Goal: Task Accomplishment & Management: Use online tool/utility

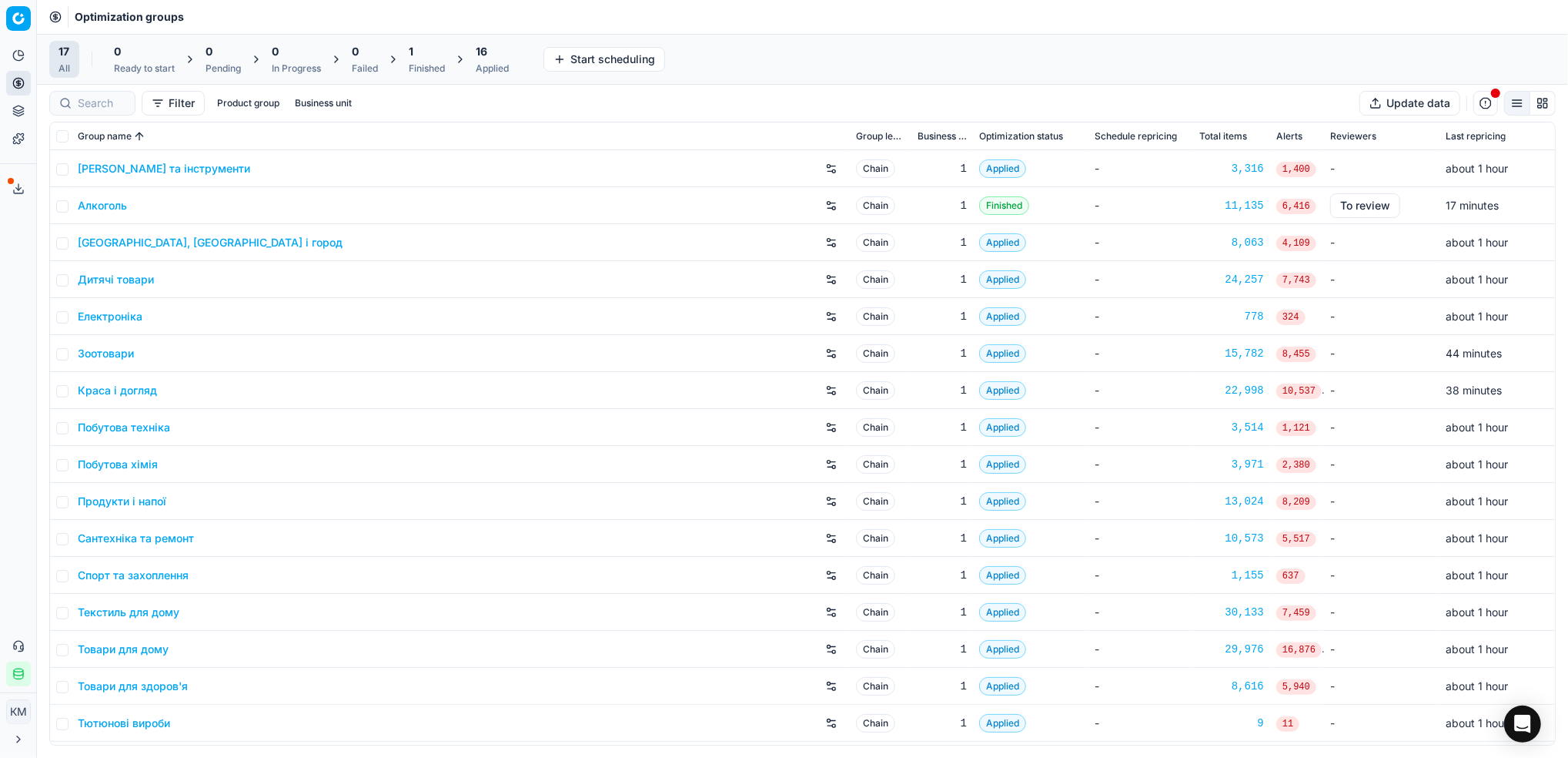
click at [136, 393] on link "Краса і догляд" at bounding box center [117, 390] width 79 height 15
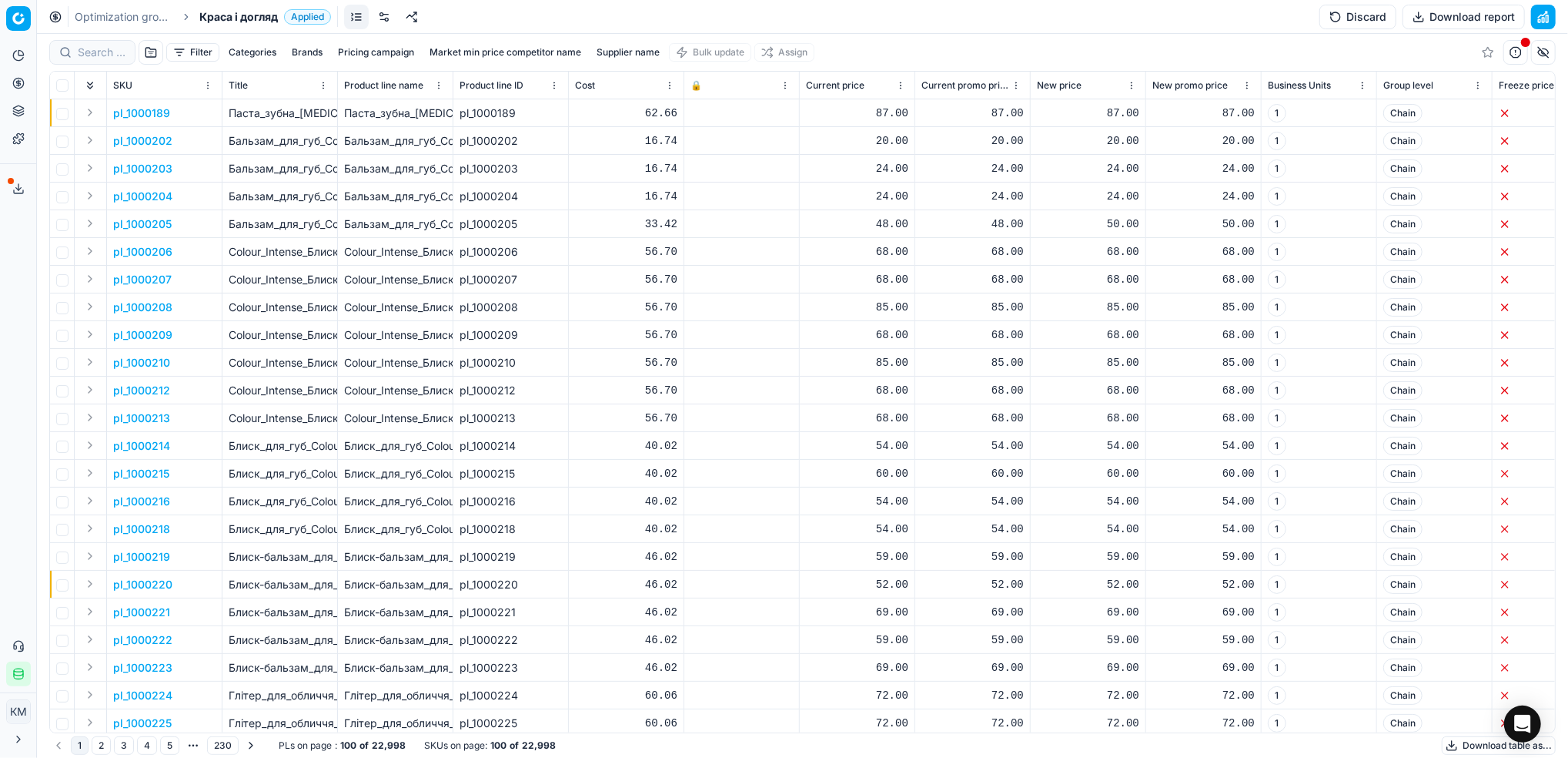
click at [608, 52] on button "Supplier name" at bounding box center [628, 53] width 76 height 19
type input "профіспейс"
click at [694, 237] on button "Apply" at bounding box center [701, 236] width 37 height 19
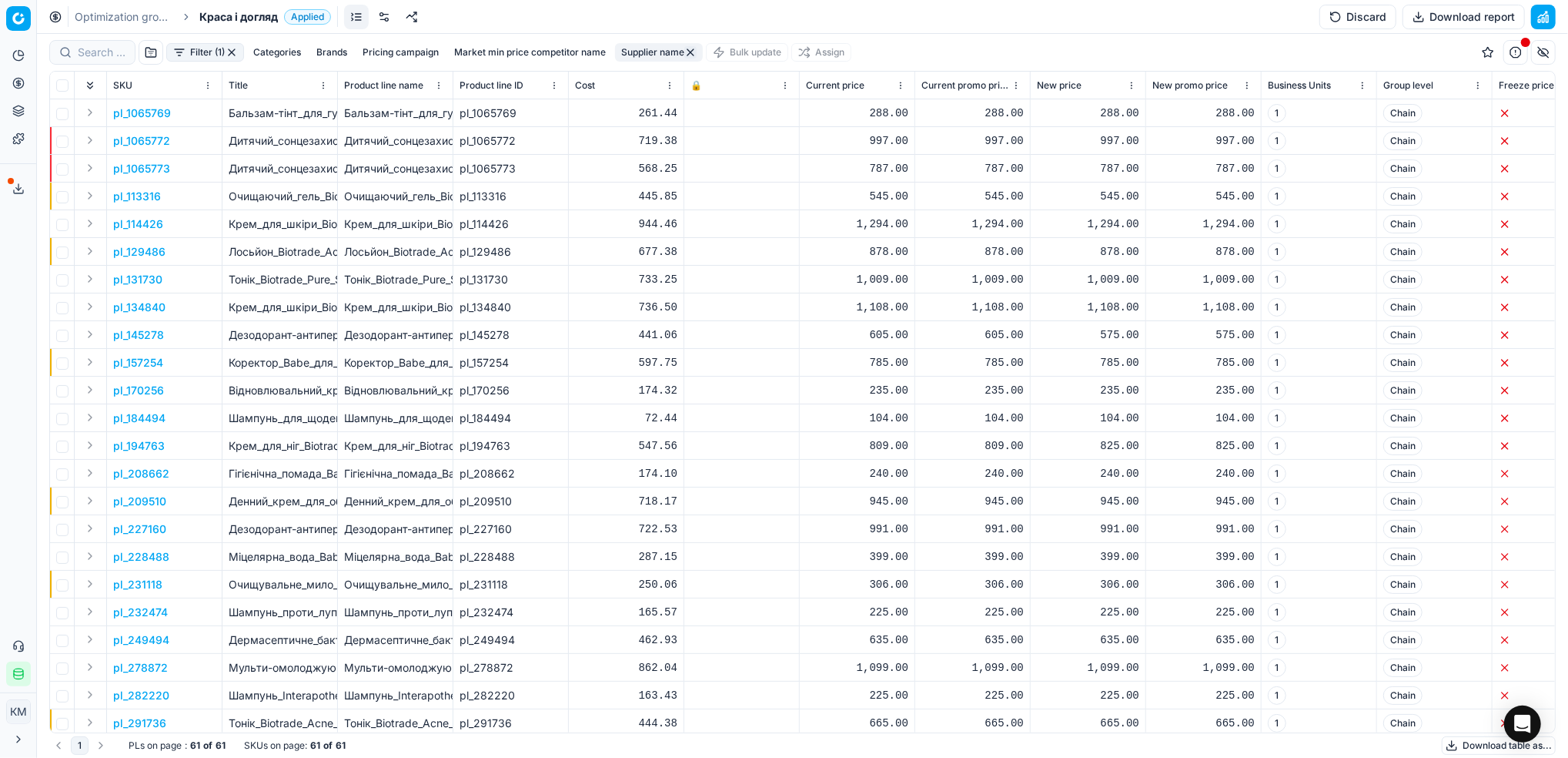
click at [1462, 746] on button "Download table as..." at bounding box center [1499, 746] width 114 height 19
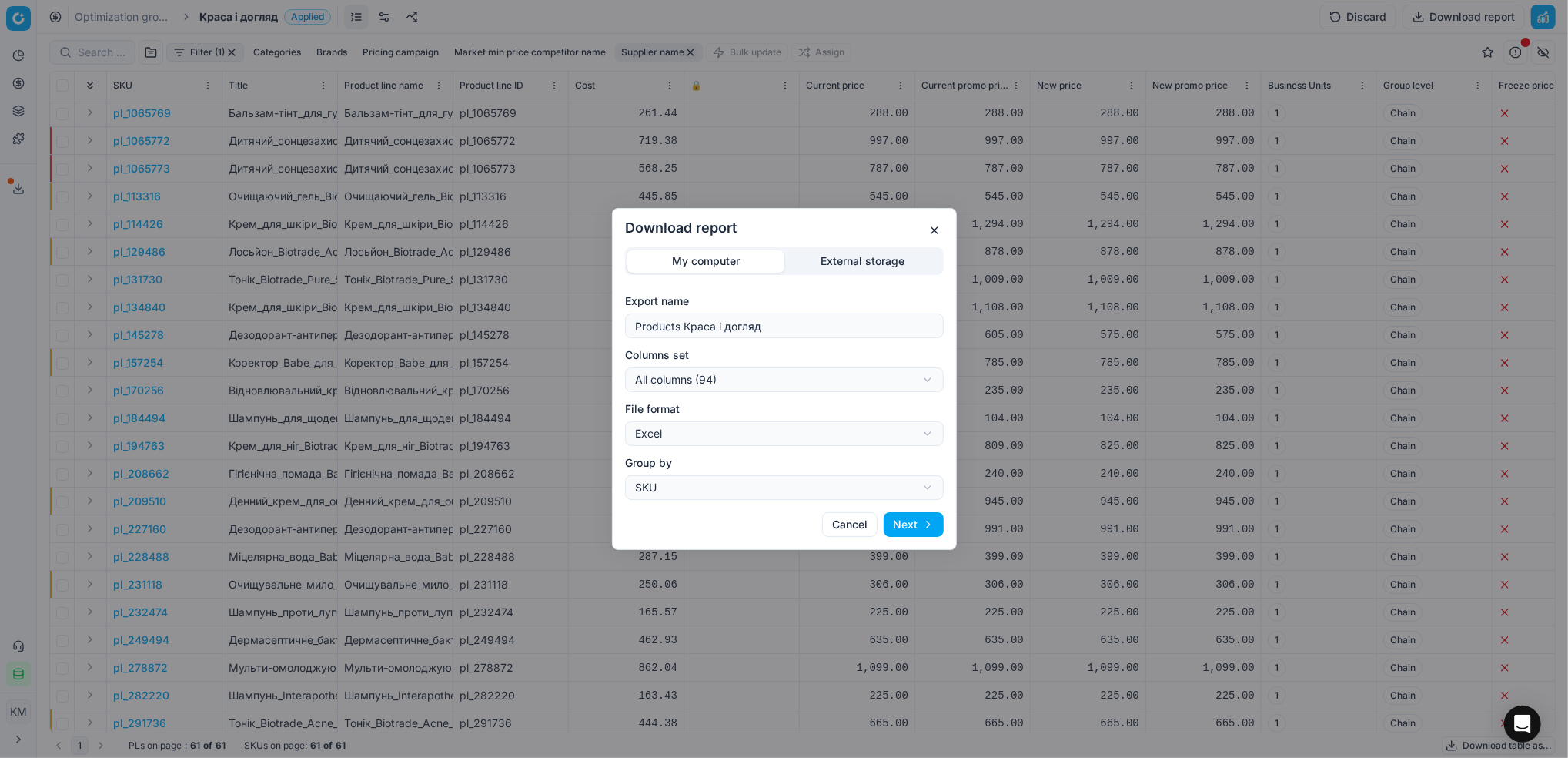
click at [915, 532] on button "Next" at bounding box center [913, 524] width 60 height 25
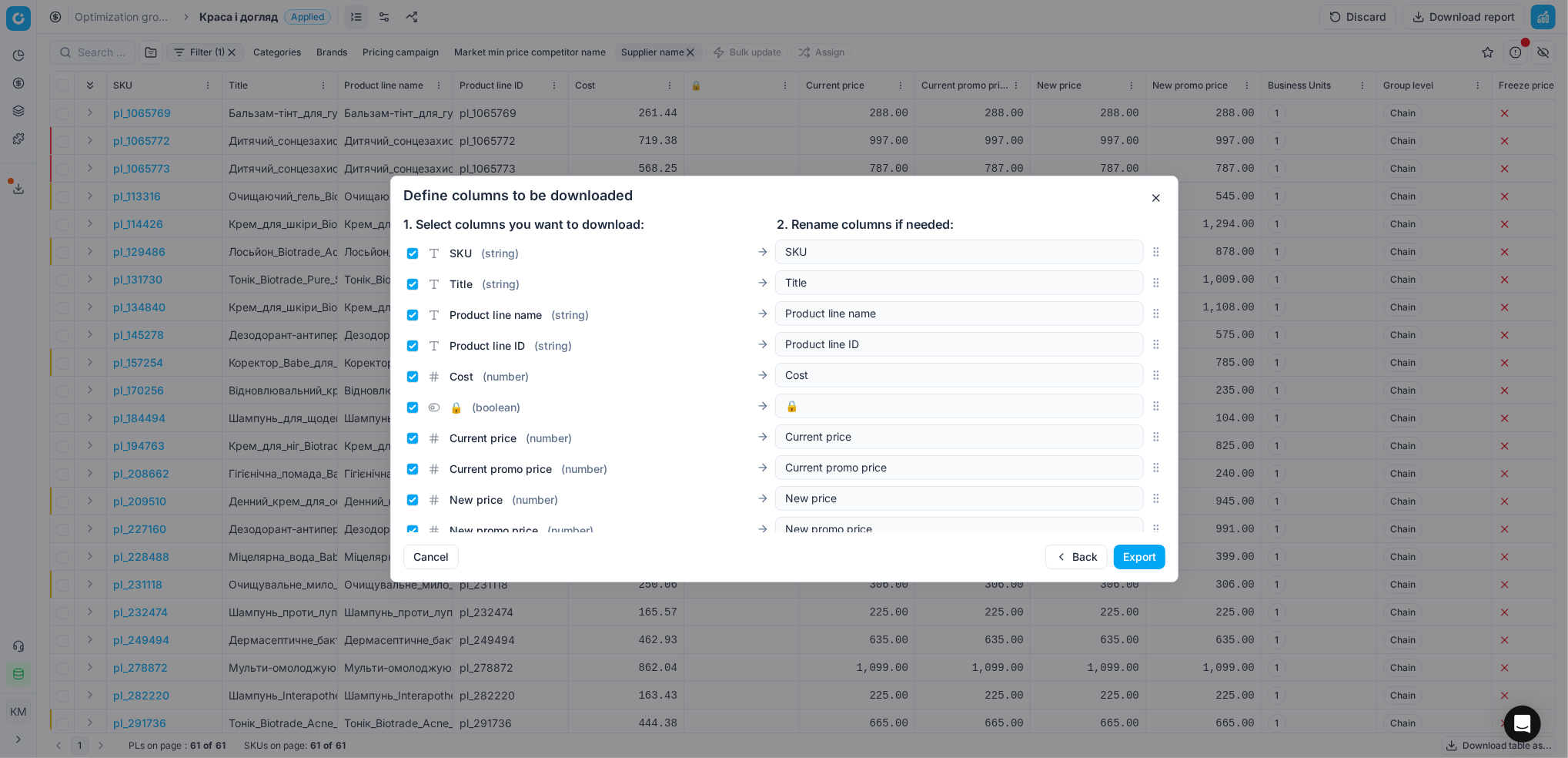
click at [1147, 564] on button "Export" at bounding box center [1140, 556] width 52 height 25
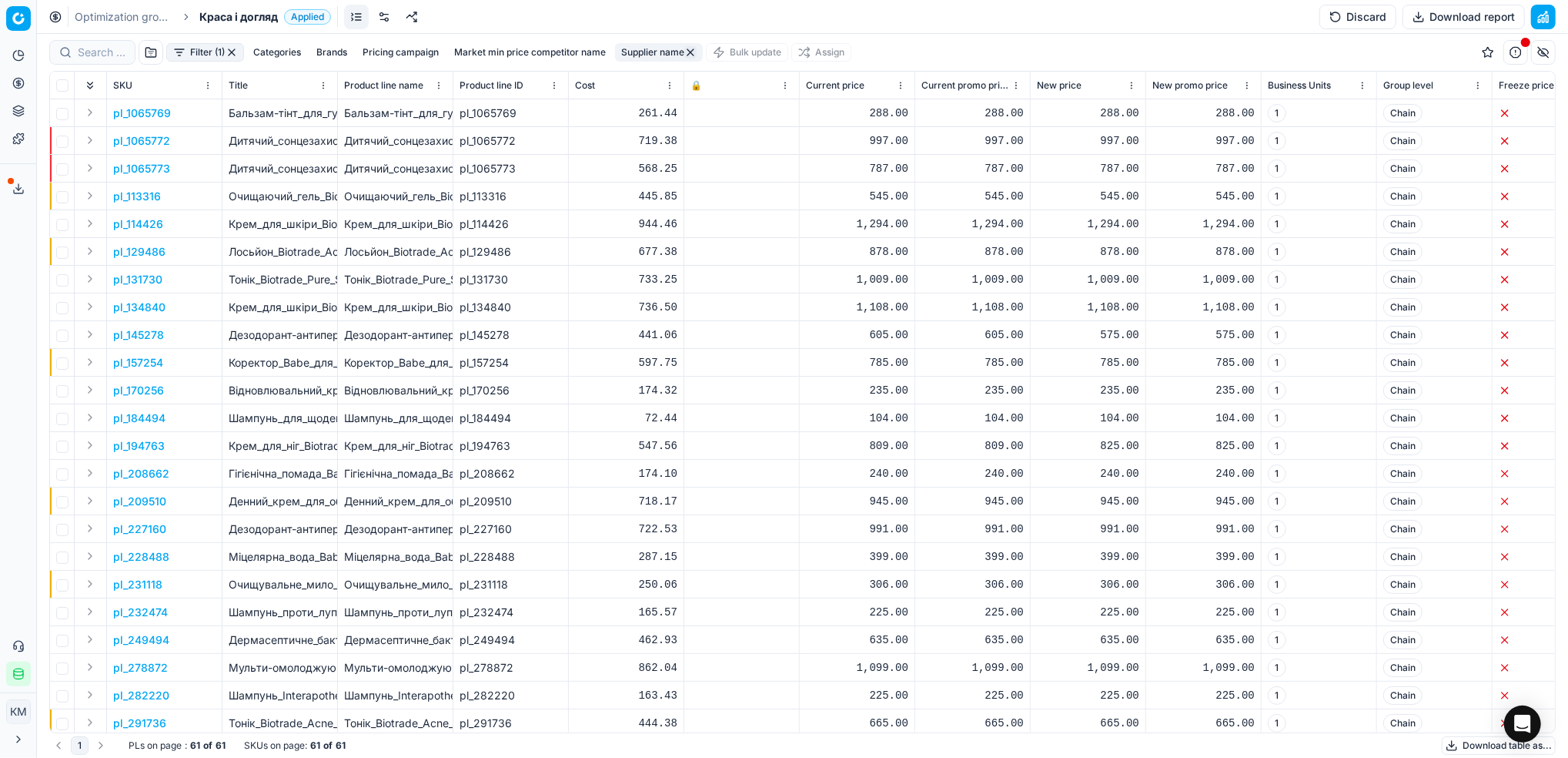
click at [12, 184] on icon at bounding box center [18, 188] width 12 height 12
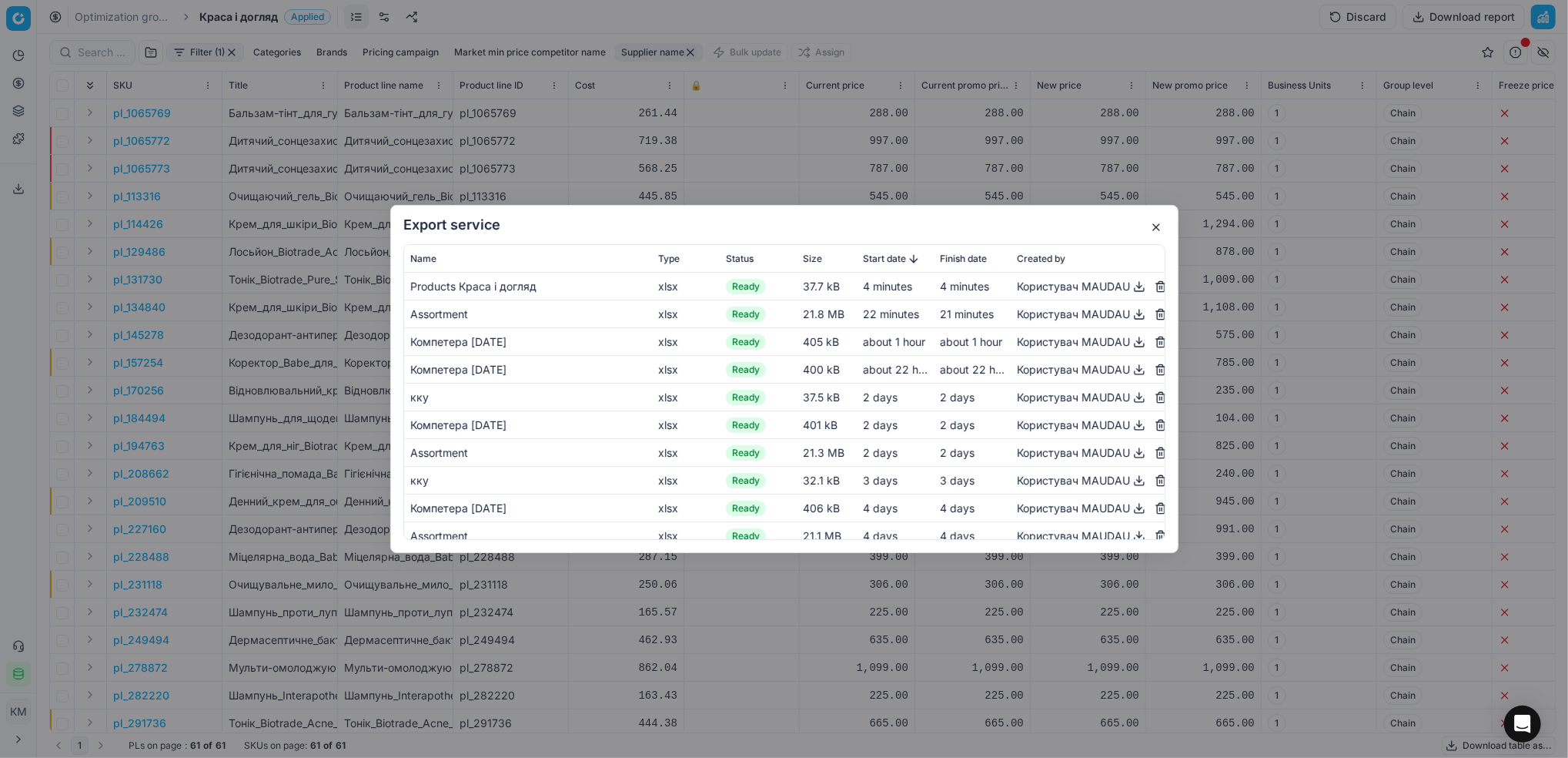
click at [1130, 285] on button "button" at bounding box center [1140, 287] width 19 height 19
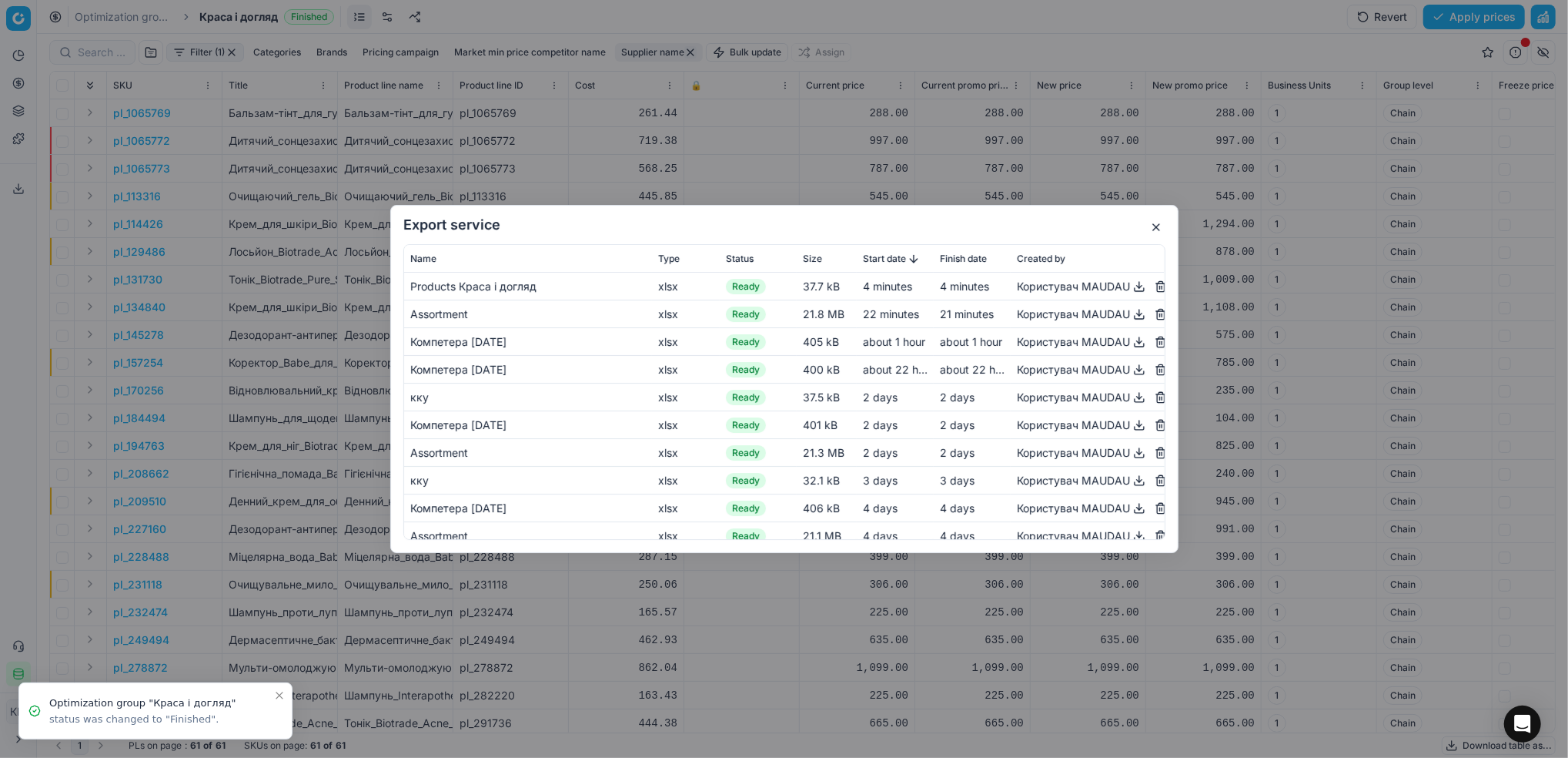
click at [1156, 223] on button "button" at bounding box center [1156, 227] width 19 height 19
